Goal: Task Accomplishment & Management: Manage account settings

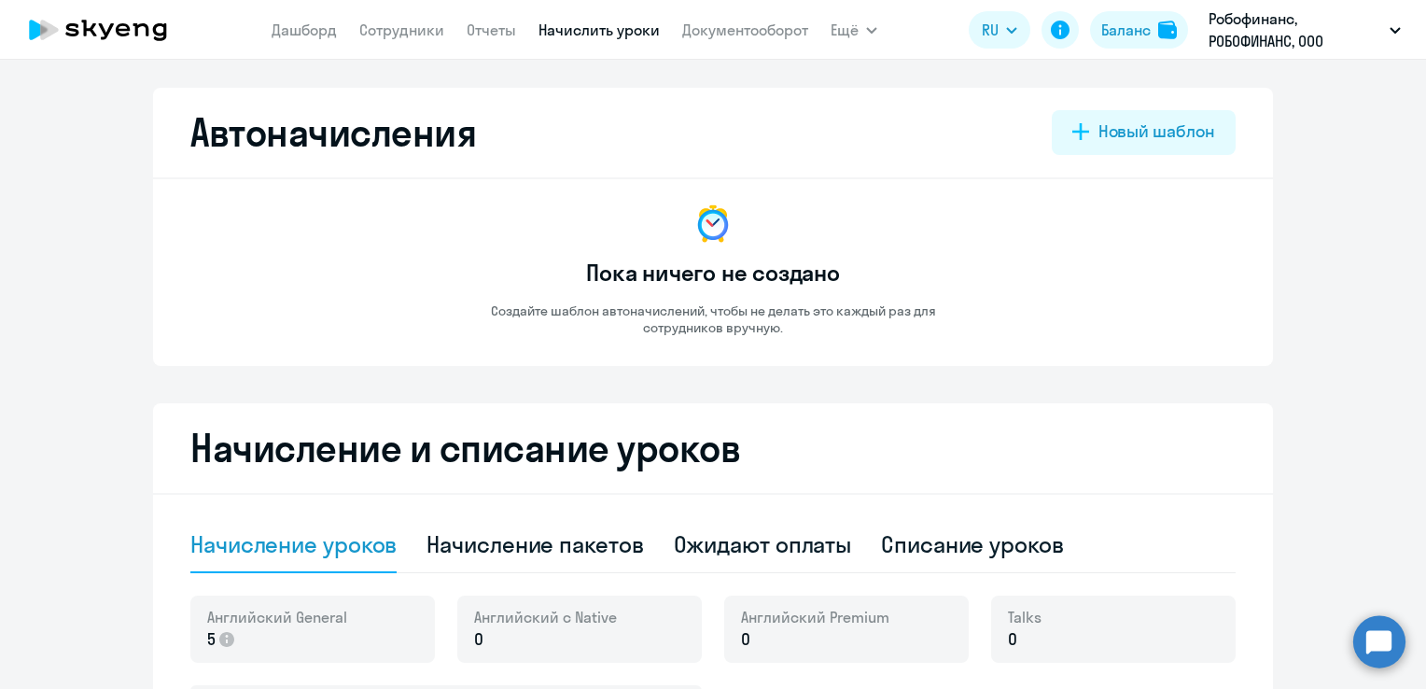
select select "10"
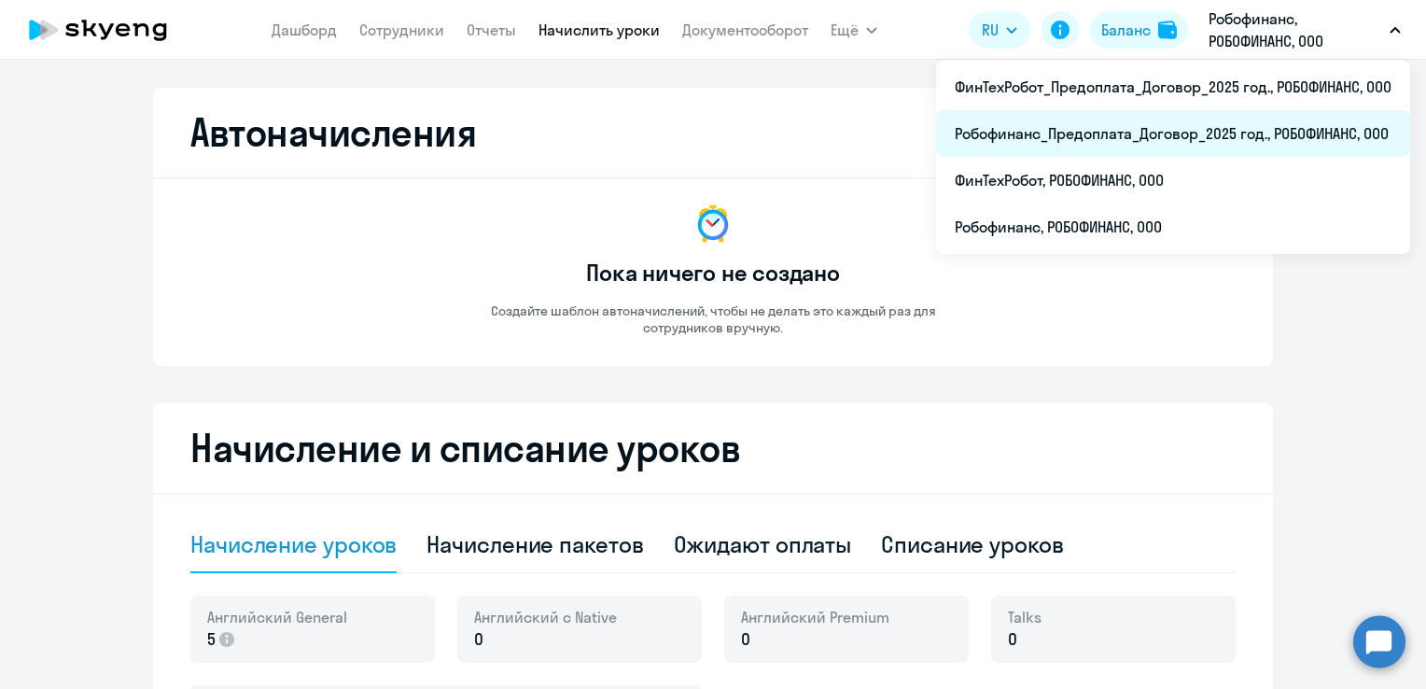
click at [1126, 131] on li "Робофинанс_Предоплата_Договор_2025 год., РОБОФИНАНС, ООО" at bounding box center [1173, 133] width 474 height 47
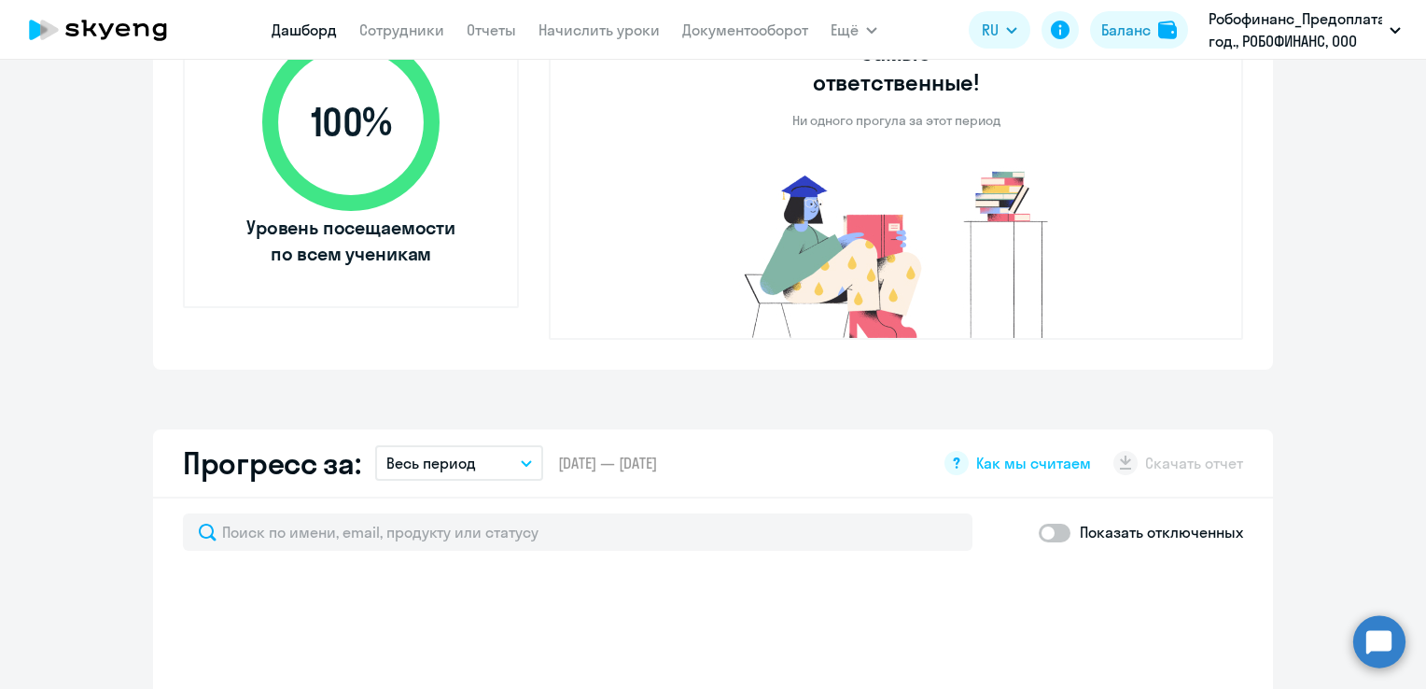
scroll to position [840, 0]
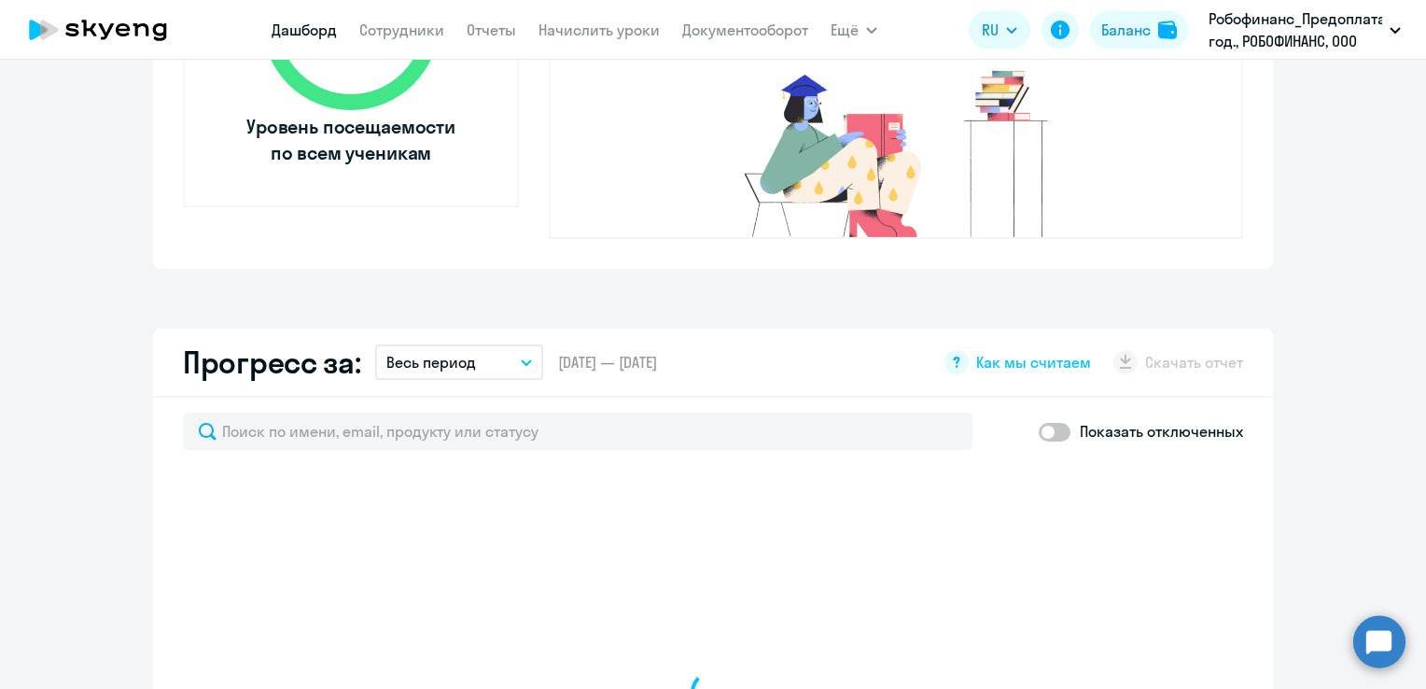
select select "30"
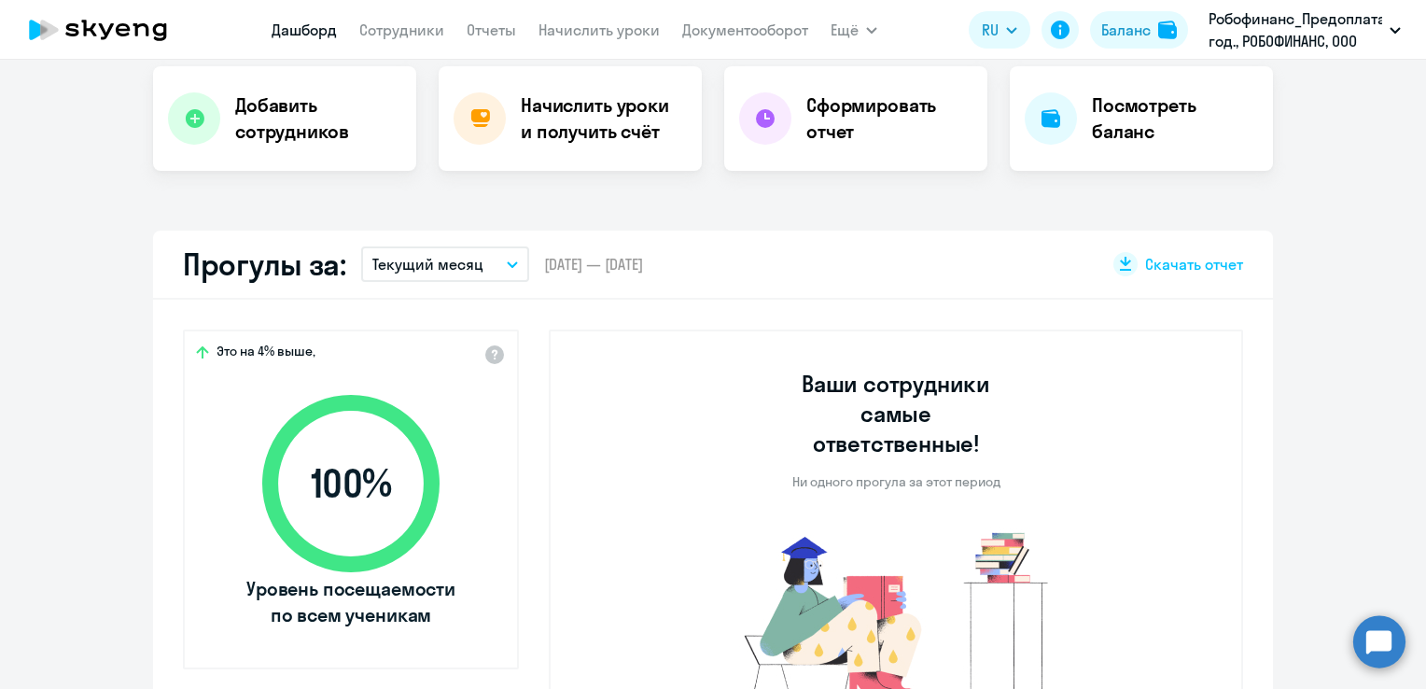
scroll to position [373, 0]
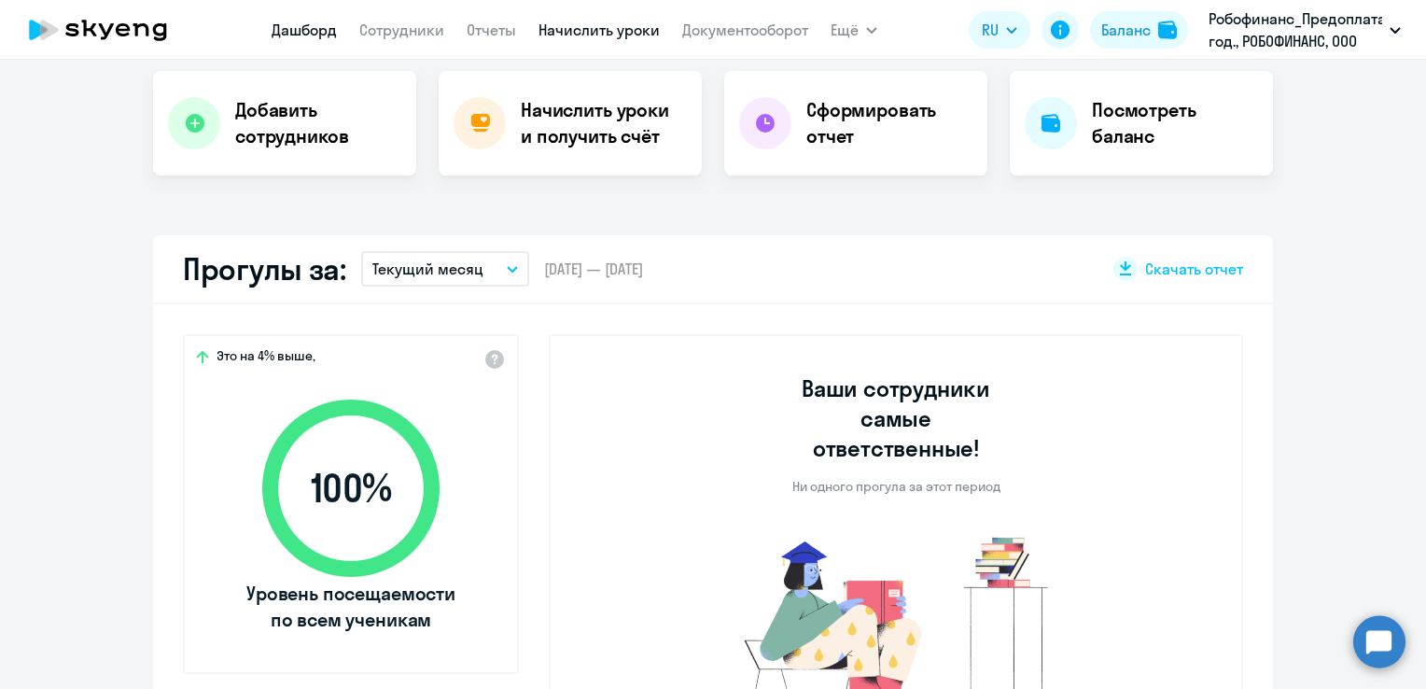
click at [582, 35] on link "Начислить уроки" at bounding box center [599, 30] width 121 height 19
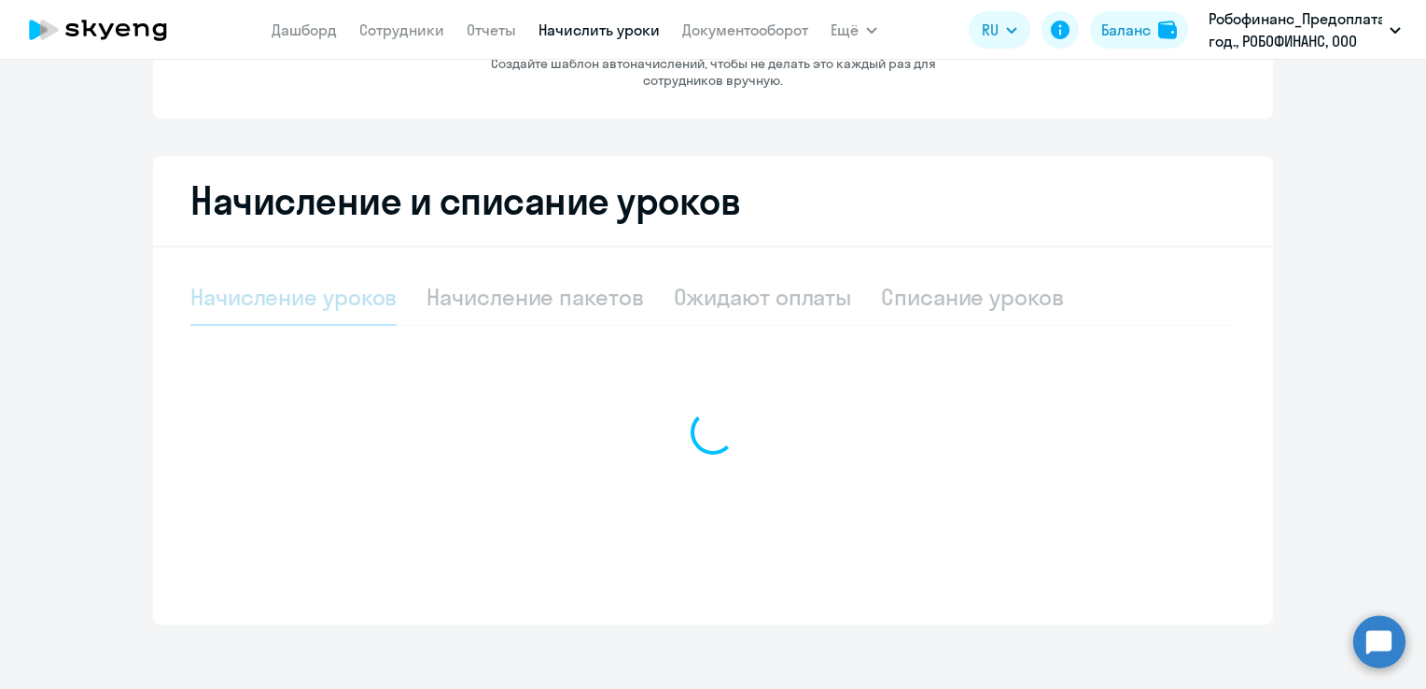
select select "10"
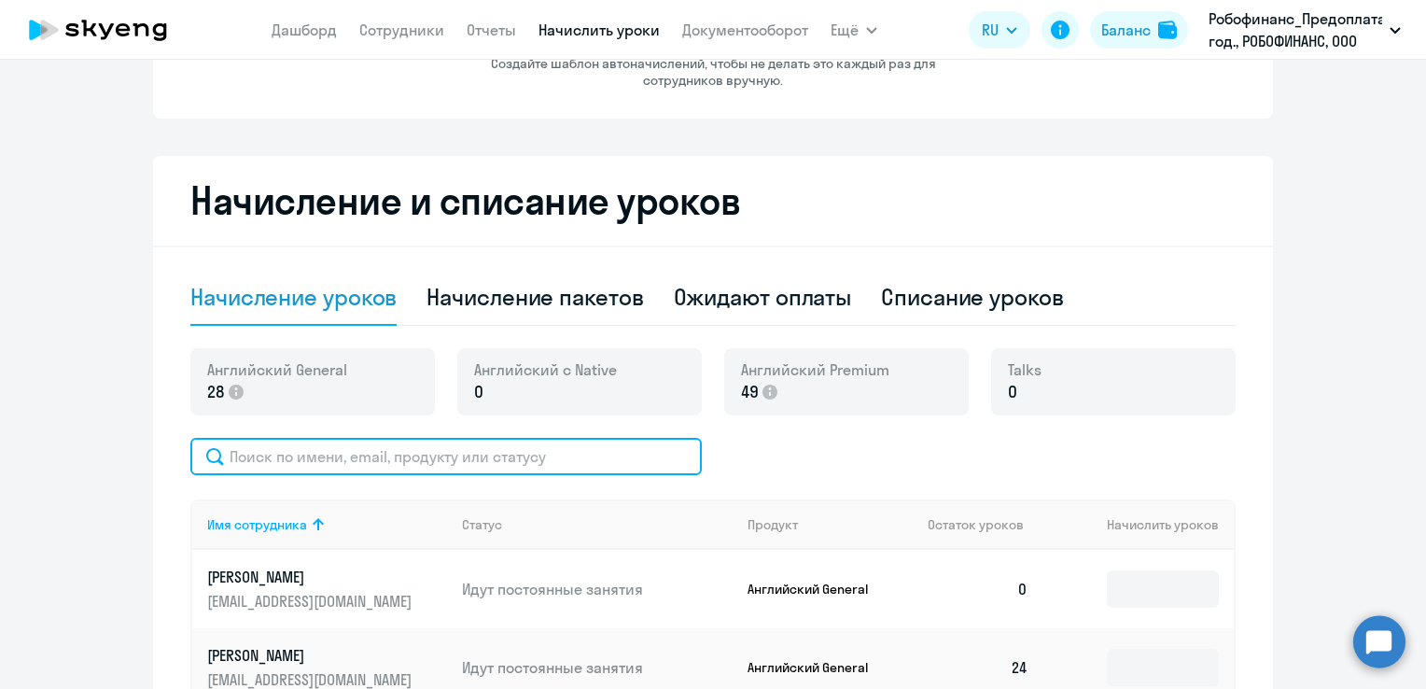
click at [296, 449] on input "text" at bounding box center [445, 456] width 511 height 37
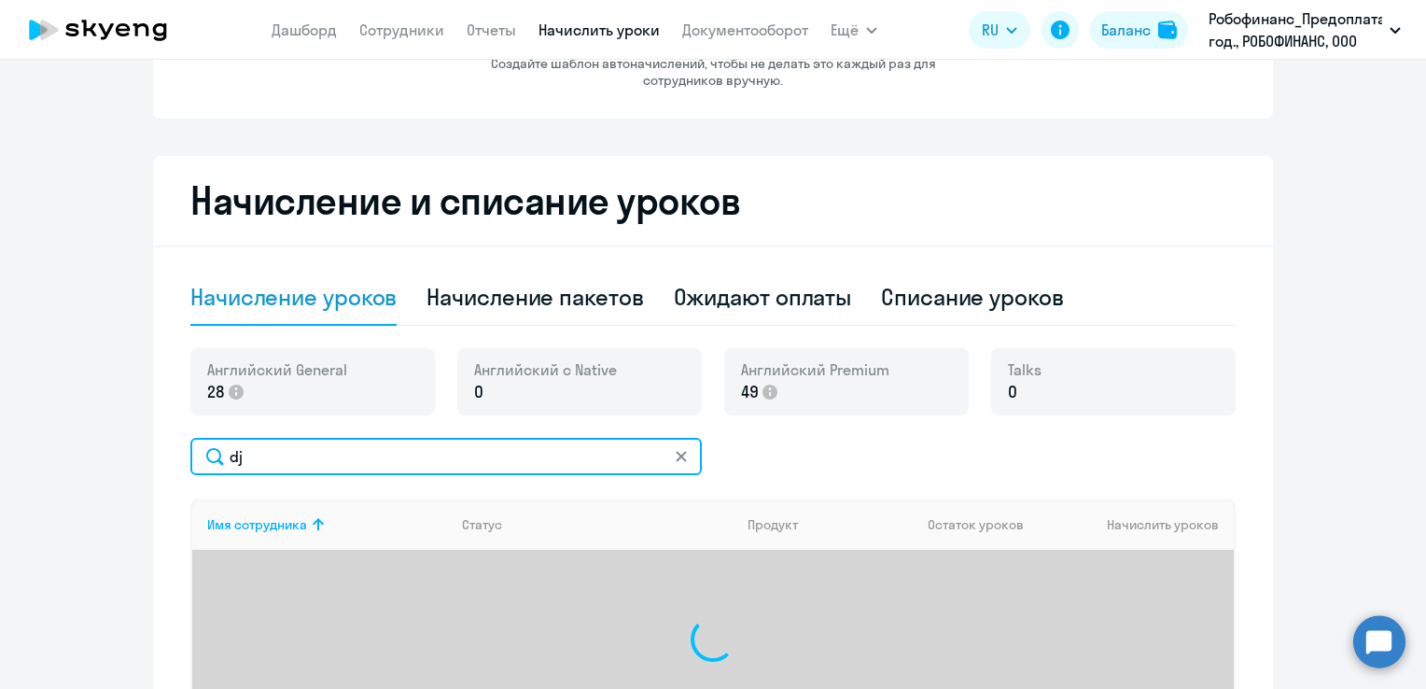
type input "d"
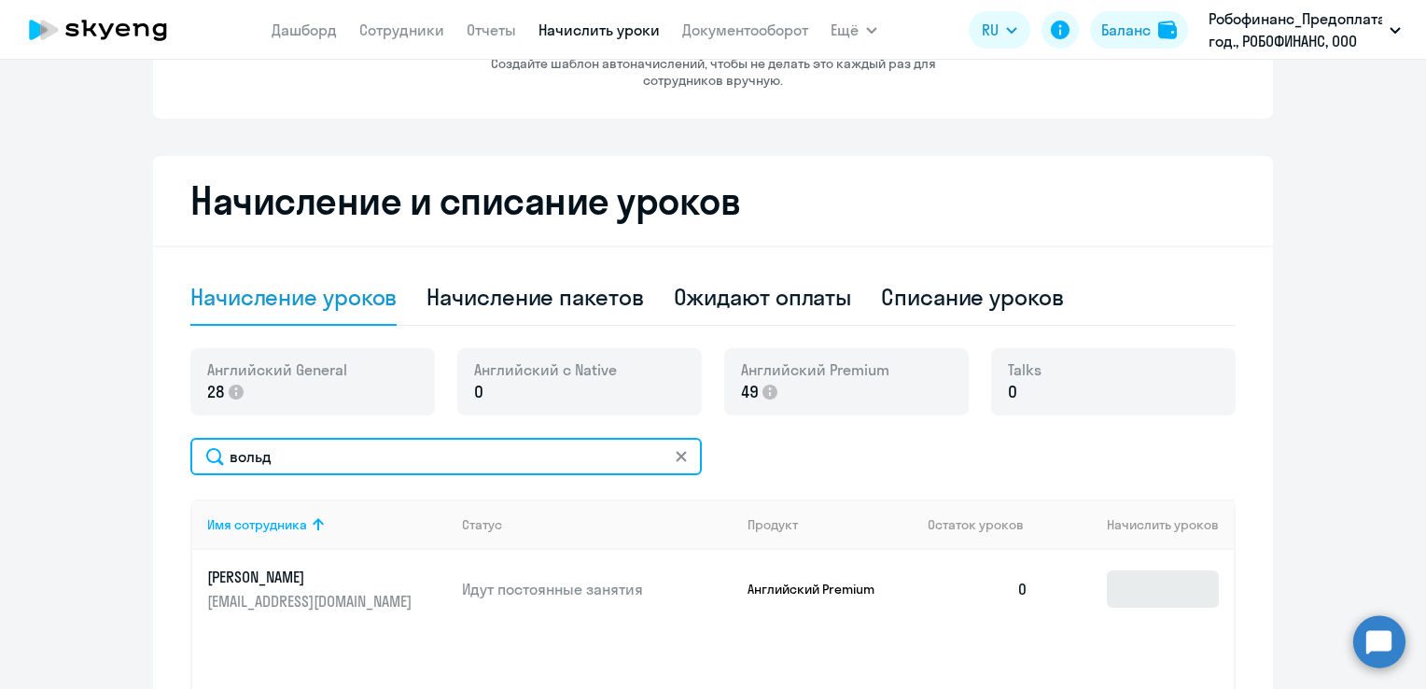
type input "вольд"
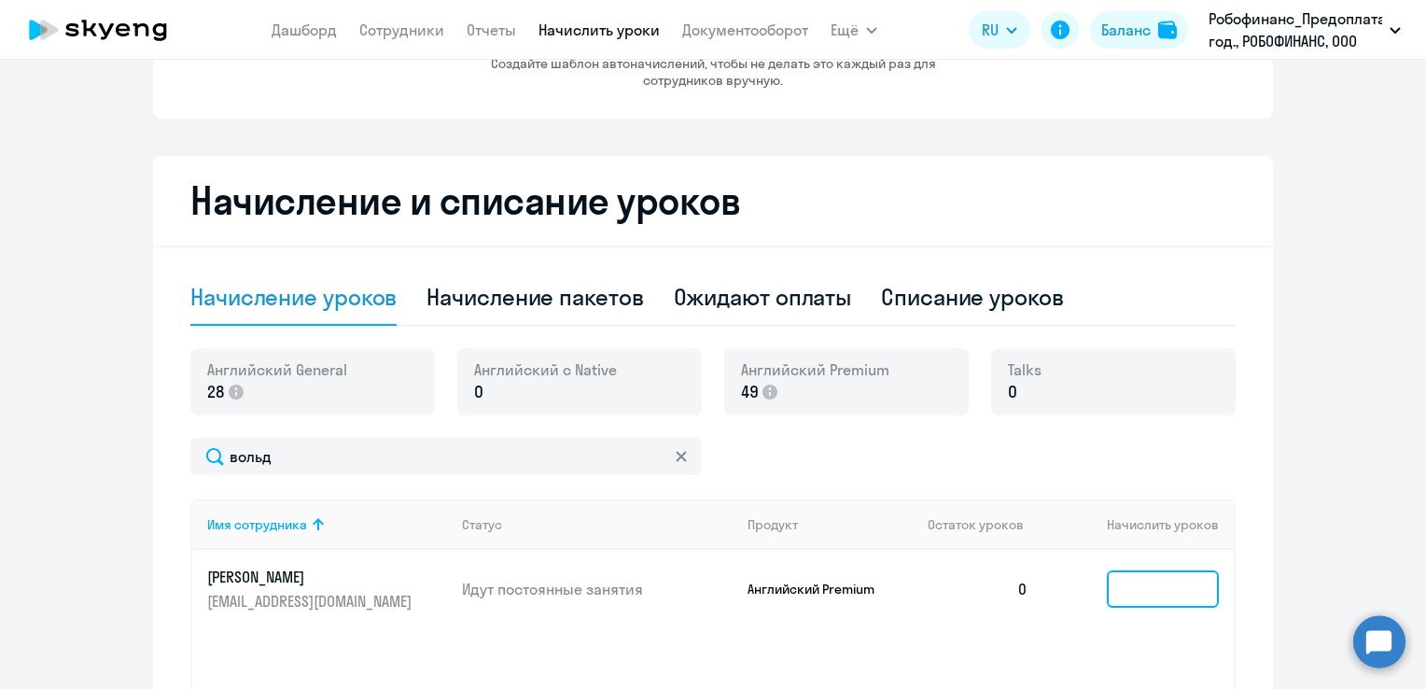
click at [1161, 581] on input at bounding box center [1163, 588] width 112 height 37
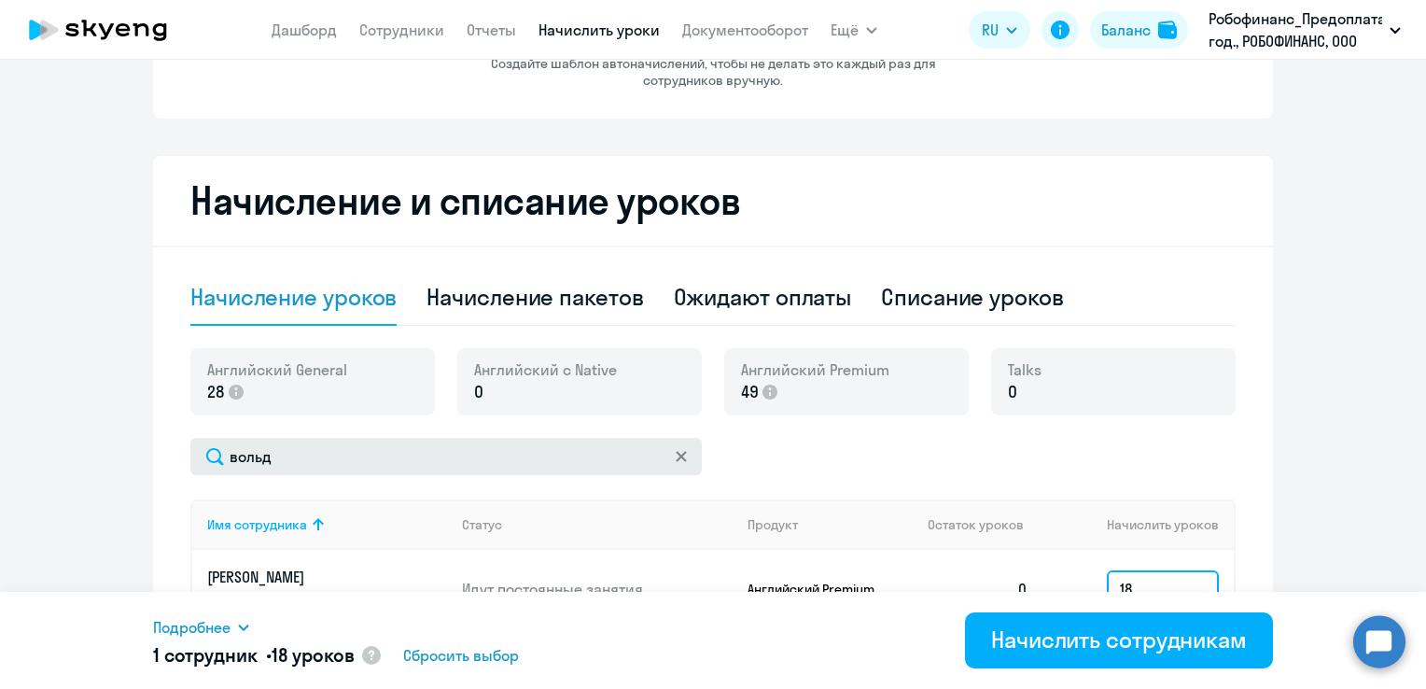
type input "18"
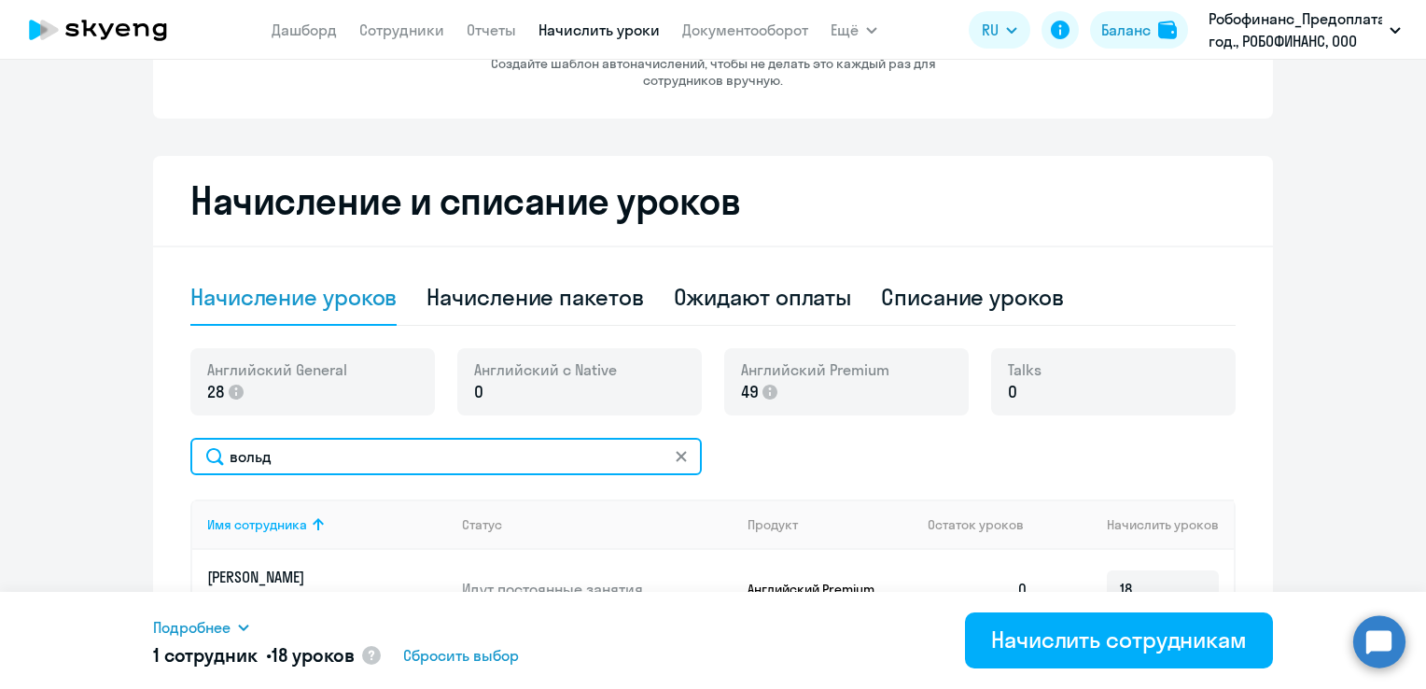
drag, startPoint x: 291, startPoint y: 457, endPoint x: 175, endPoint y: 466, distance: 117.0
click at [175, 467] on div "Начисление и списание уроков Начисление уроков Начисление пакетов Ожидают оплат…" at bounding box center [713, 509] width 1120 height 706
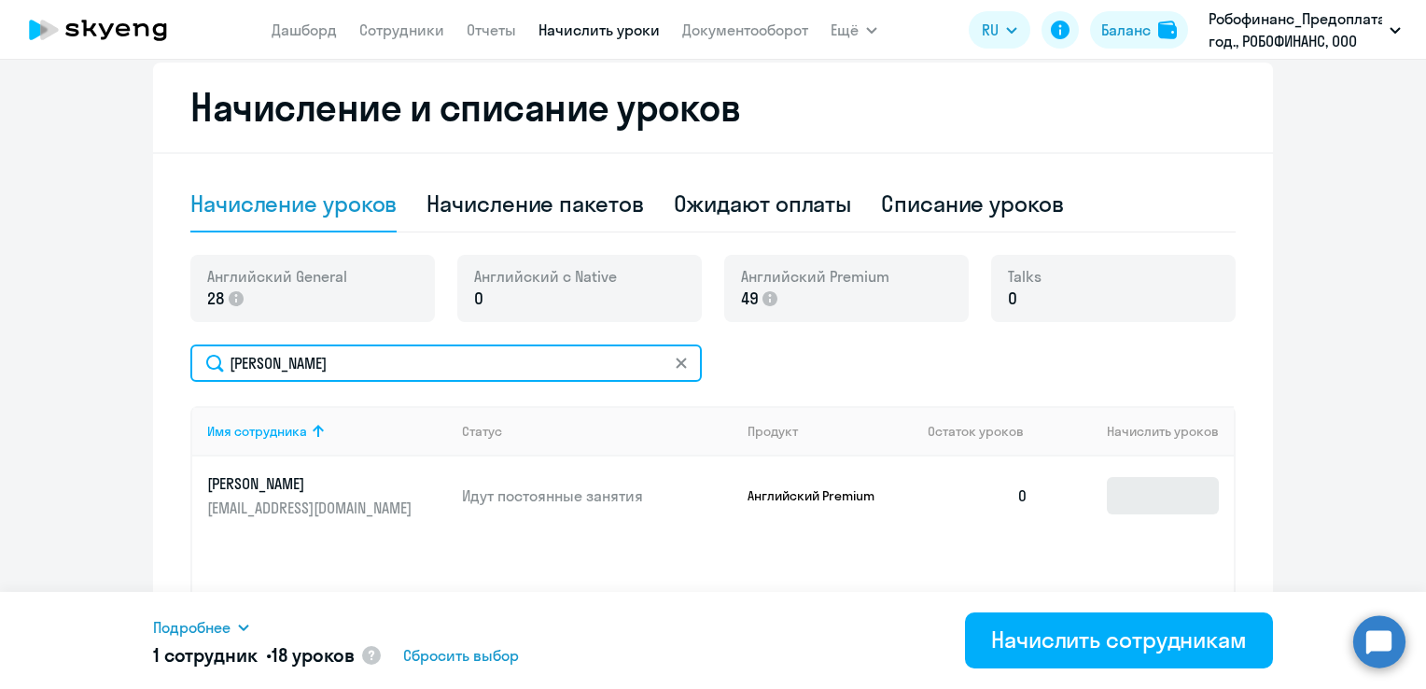
type input "[PERSON_NAME]"
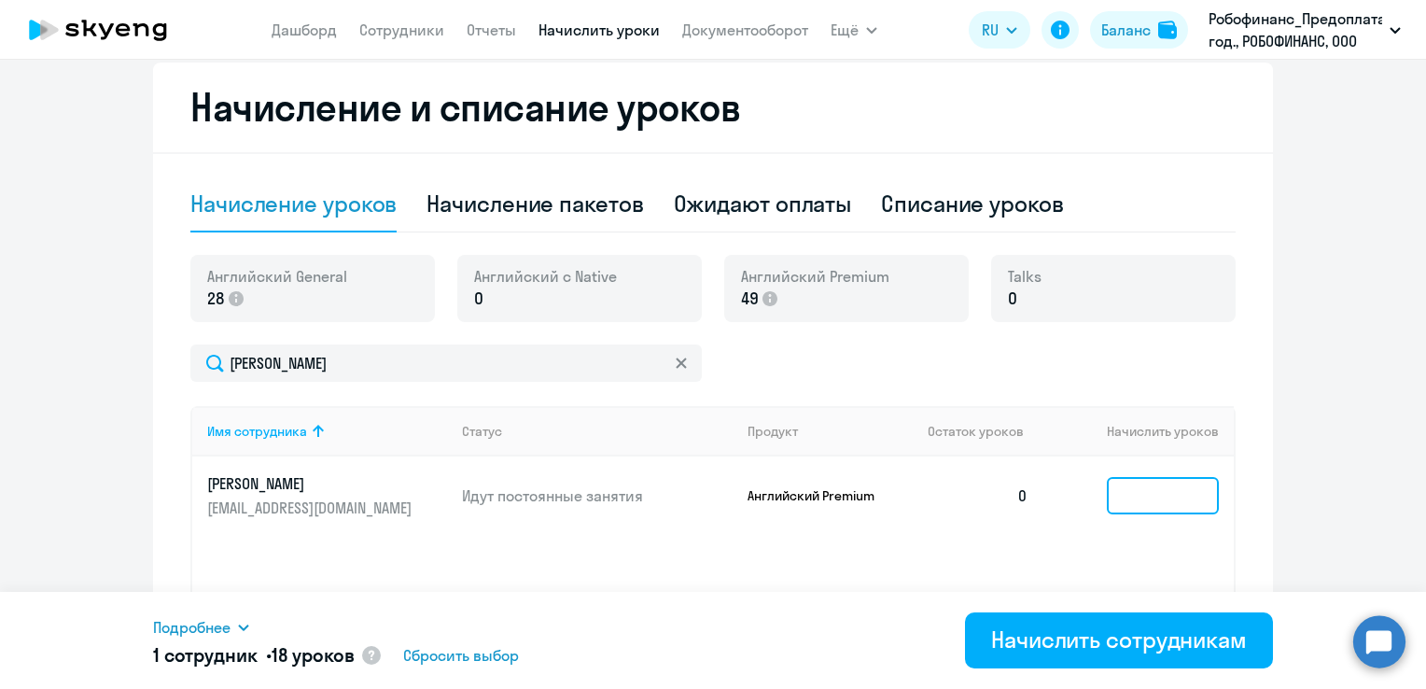
drag, startPoint x: 1141, startPoint y: 492, endPoint x: 1135, endPoint y: 483, distance: 10.1
click at [1138, 485] on input at bounding box center [1163, 495] width 112 height 37
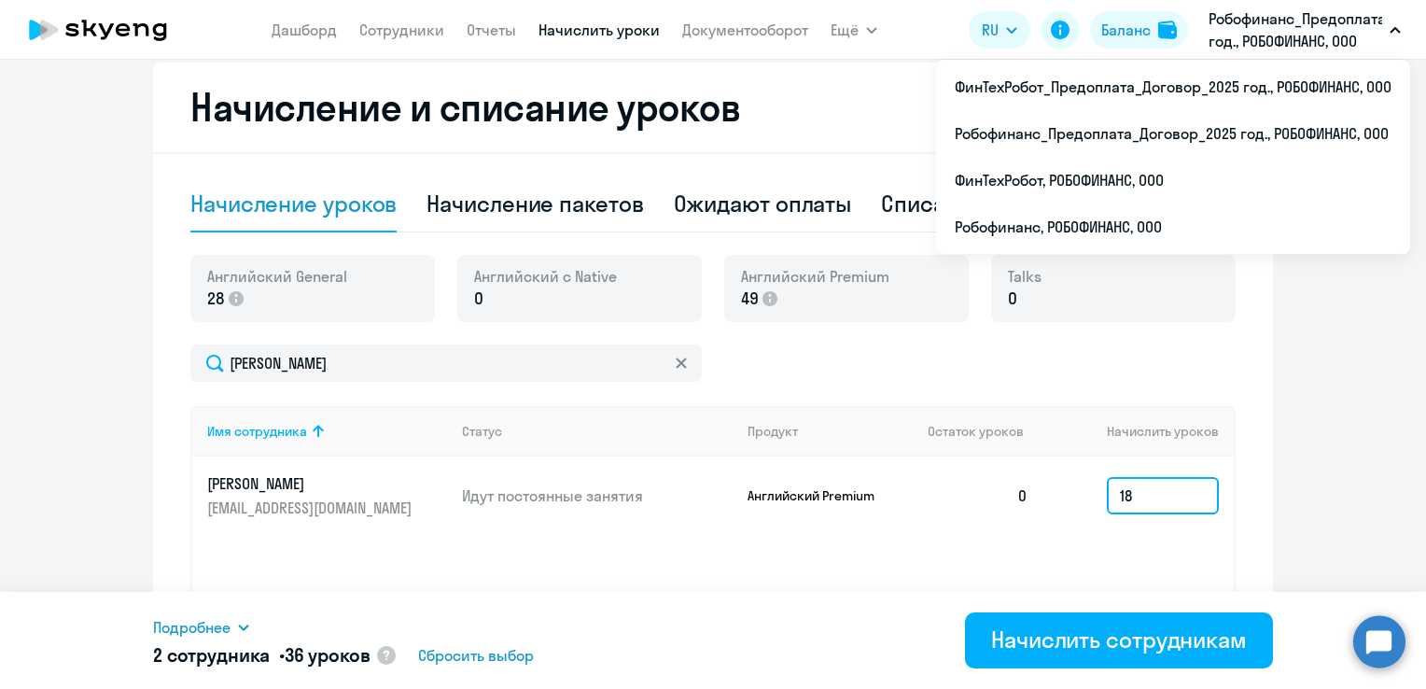
type input "18"
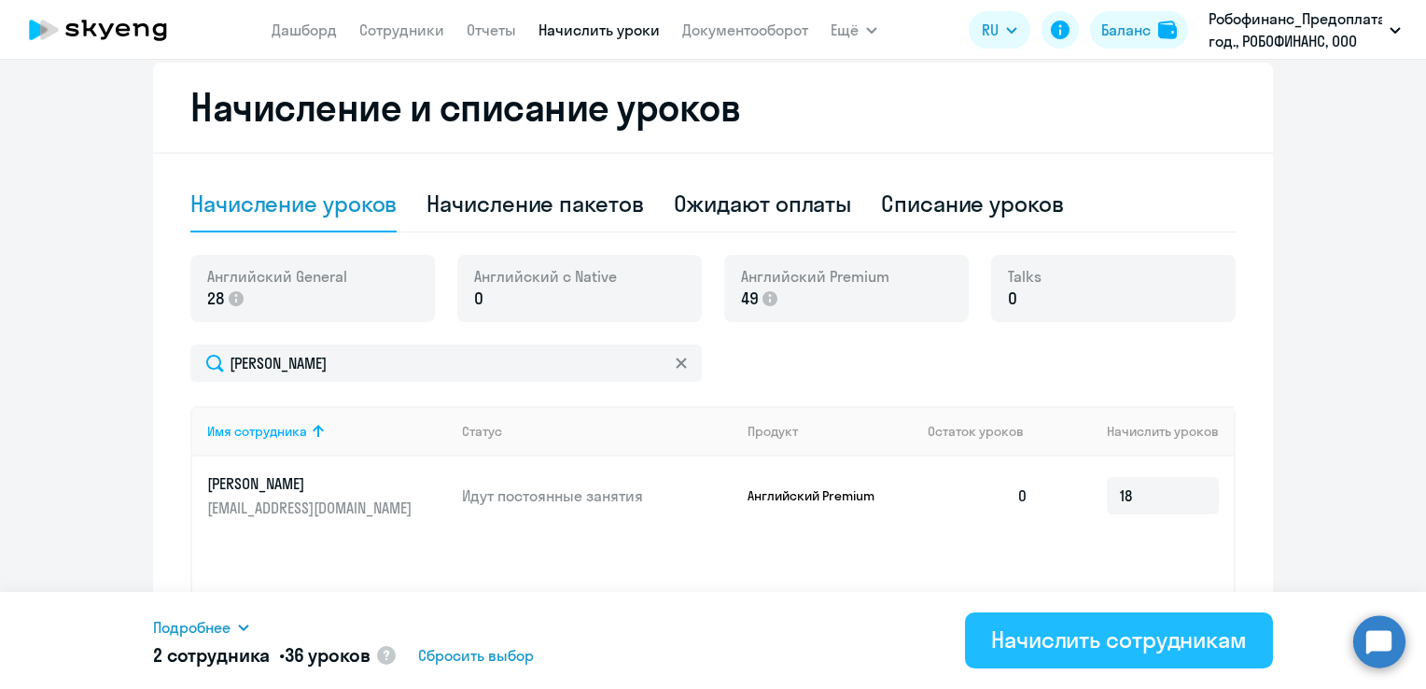
click at [1057, 637] on div "Начислить сотрудникам" at bounding box center [1119, 639] width 256 height 30
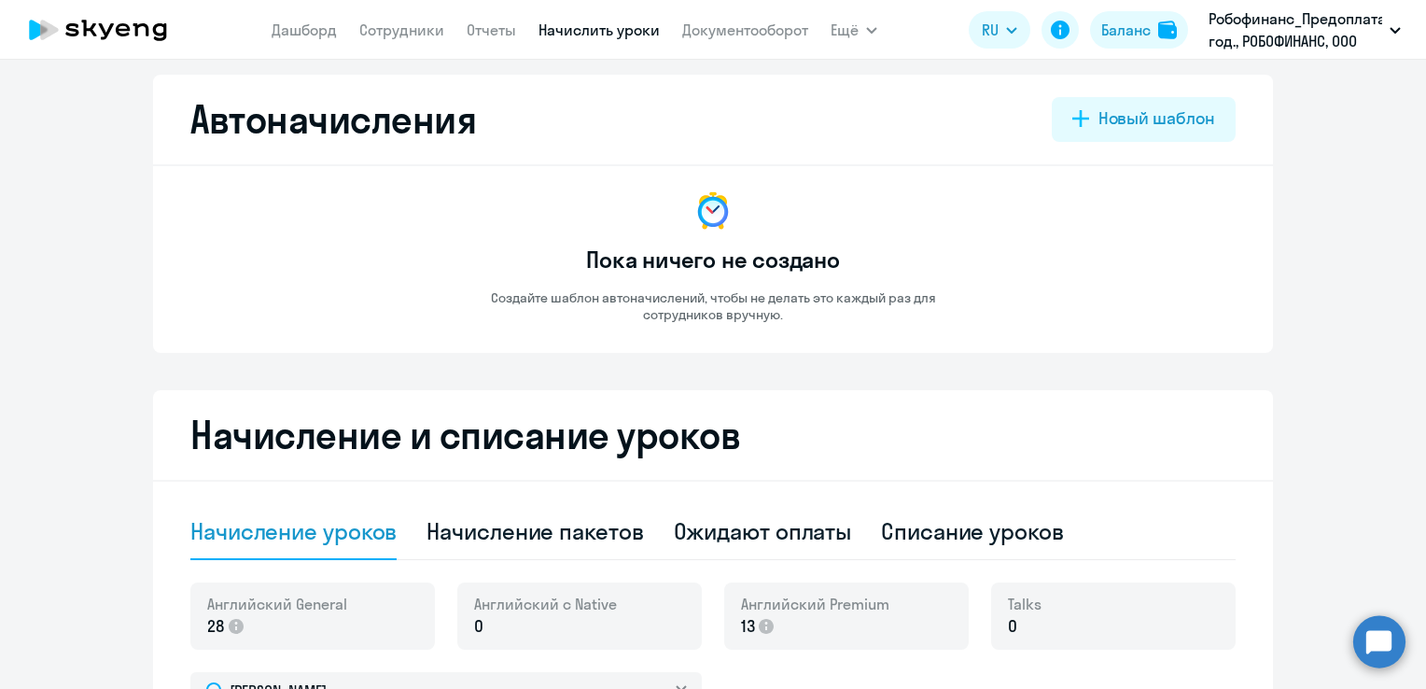
scroll to position [0, 0]
